Goal: Navigation & Orientation: Find specific page/section

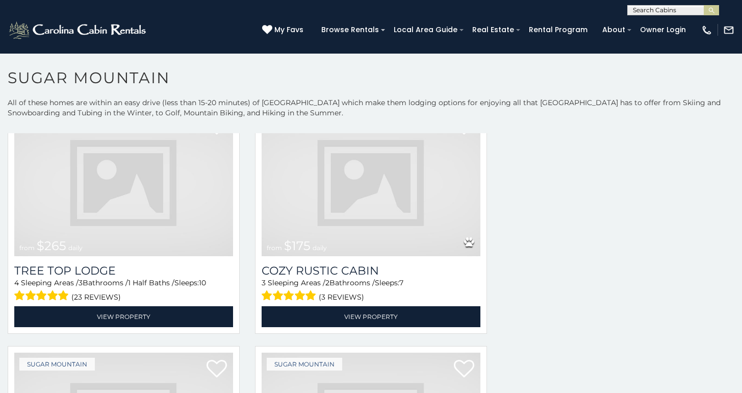
scroll to position [440, 0]
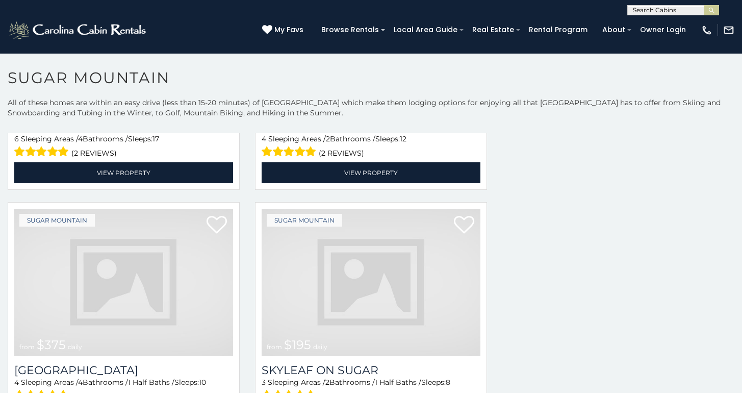
click at [79, 285] on img at bounding box center [123, 282] width 219 height 146
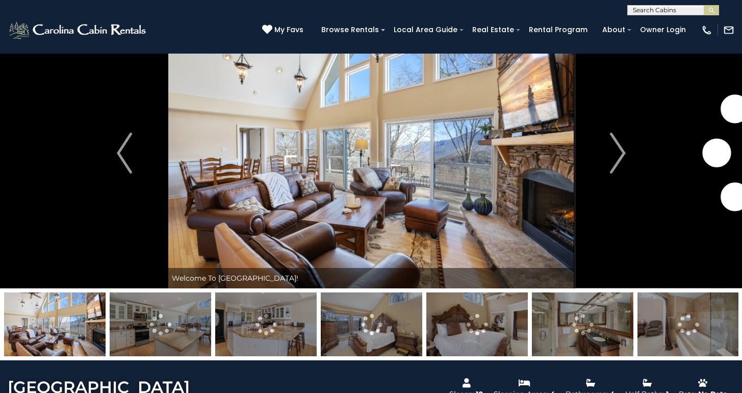
scroll to position [37, 0]
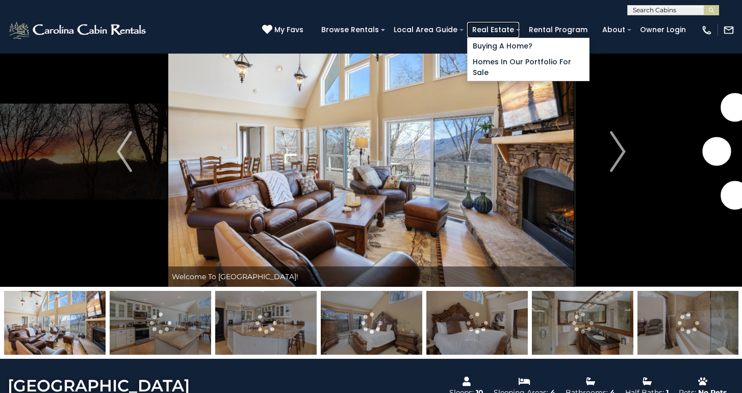
click at [519, 35] on link "Real Estate" at bounding box center [493, 30] width 52 height 16
